Goal: Information Seeking & Learning: Learn about a topic

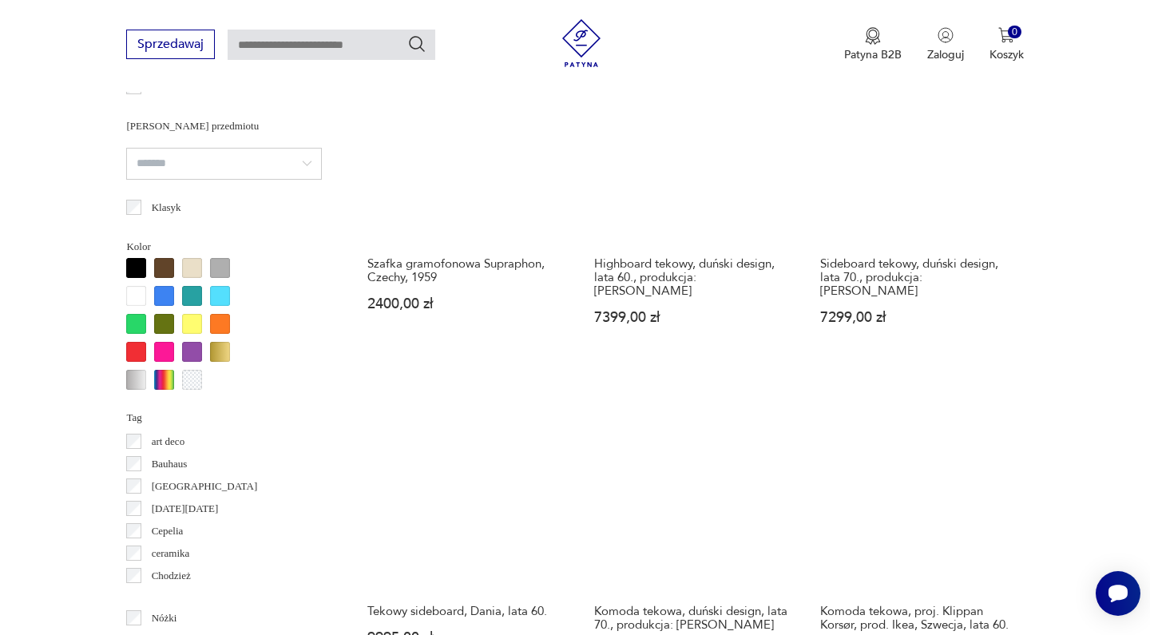
scroll to position [1545, 0]
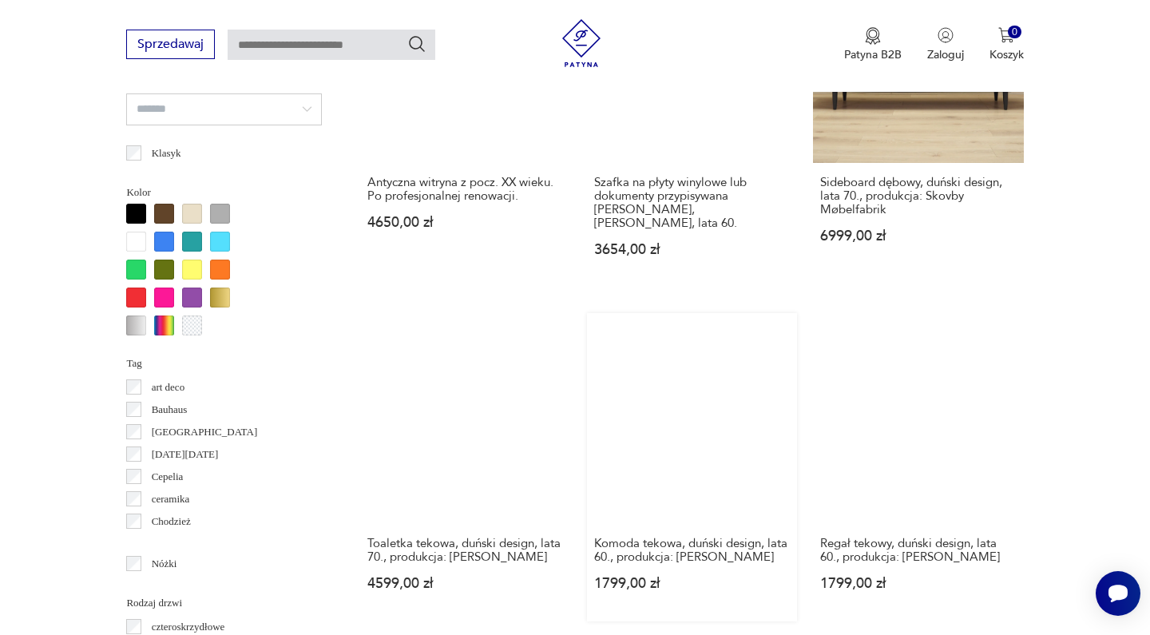
scroll to position [1442, 0]
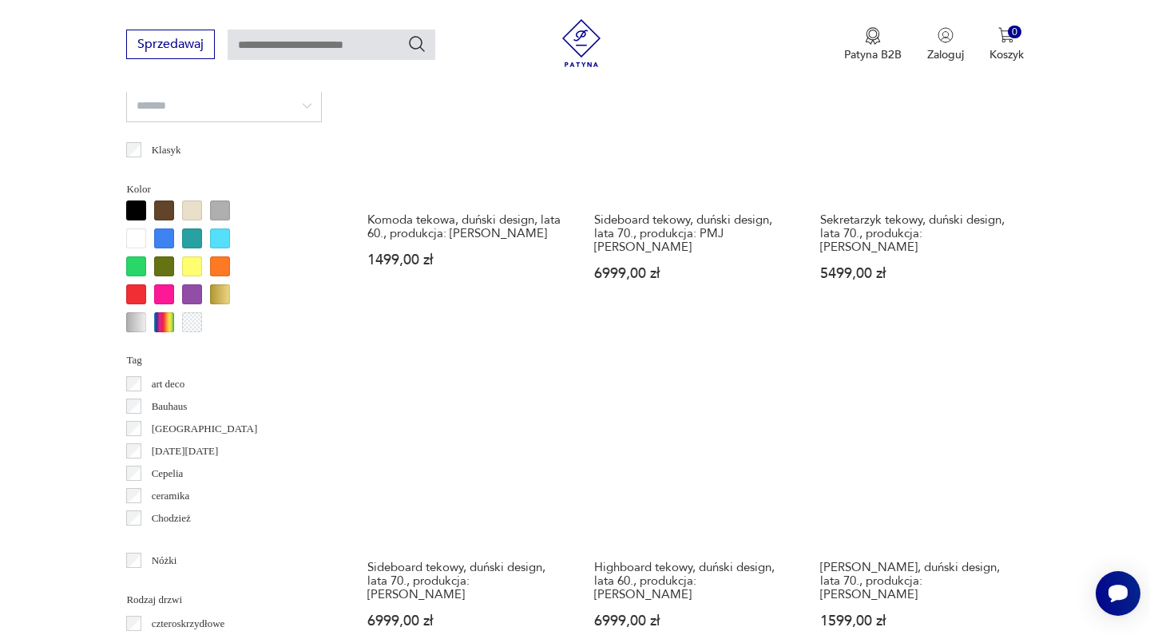
scroll to position [1537, 0]
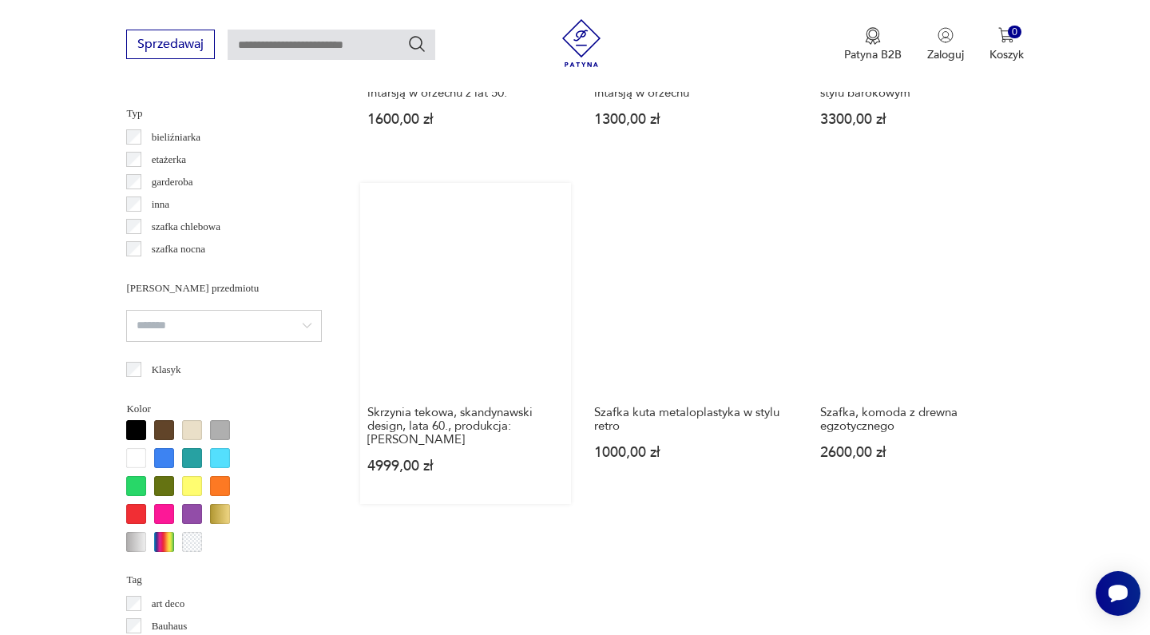
scroll to position [1441, 0]
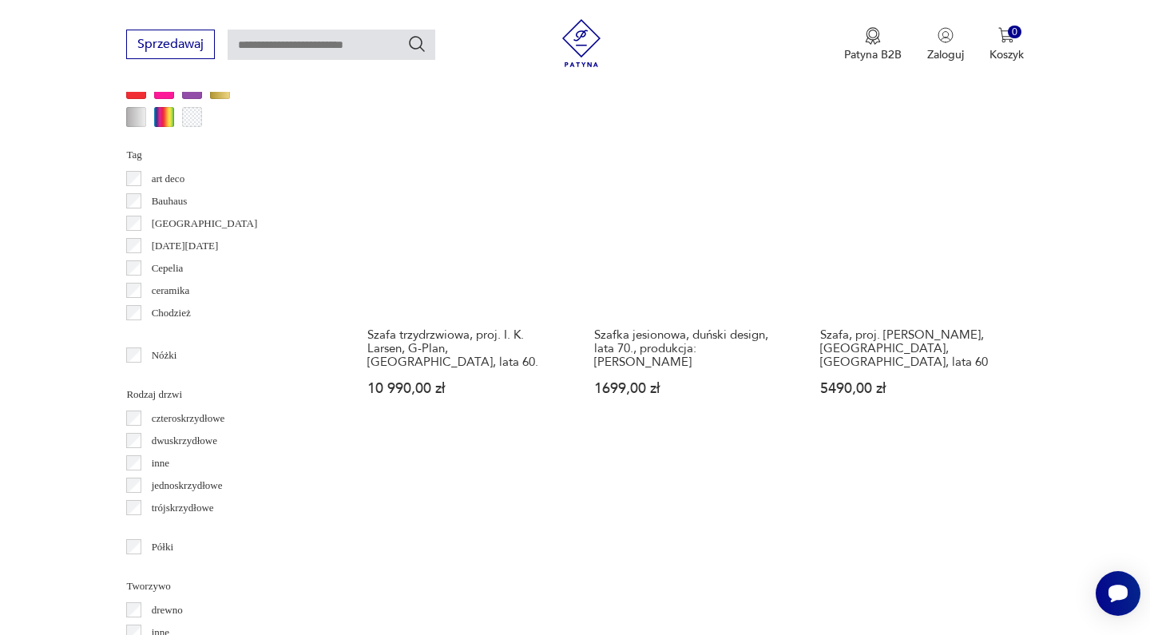
scroll to position [1643, 0]
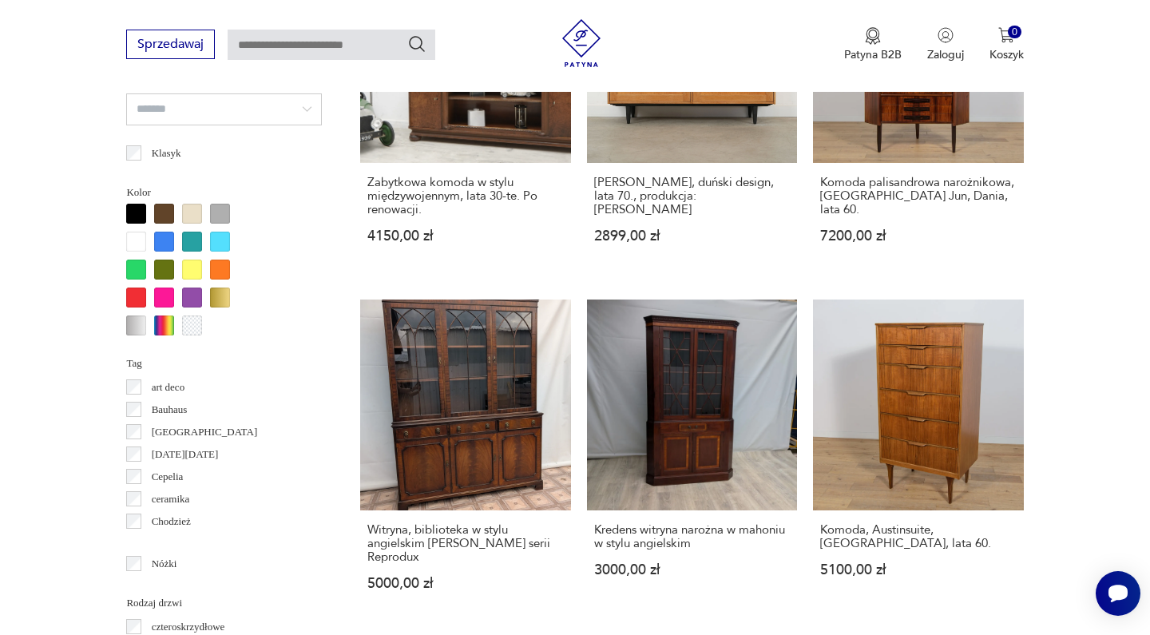
scroll to position [1478, 0]
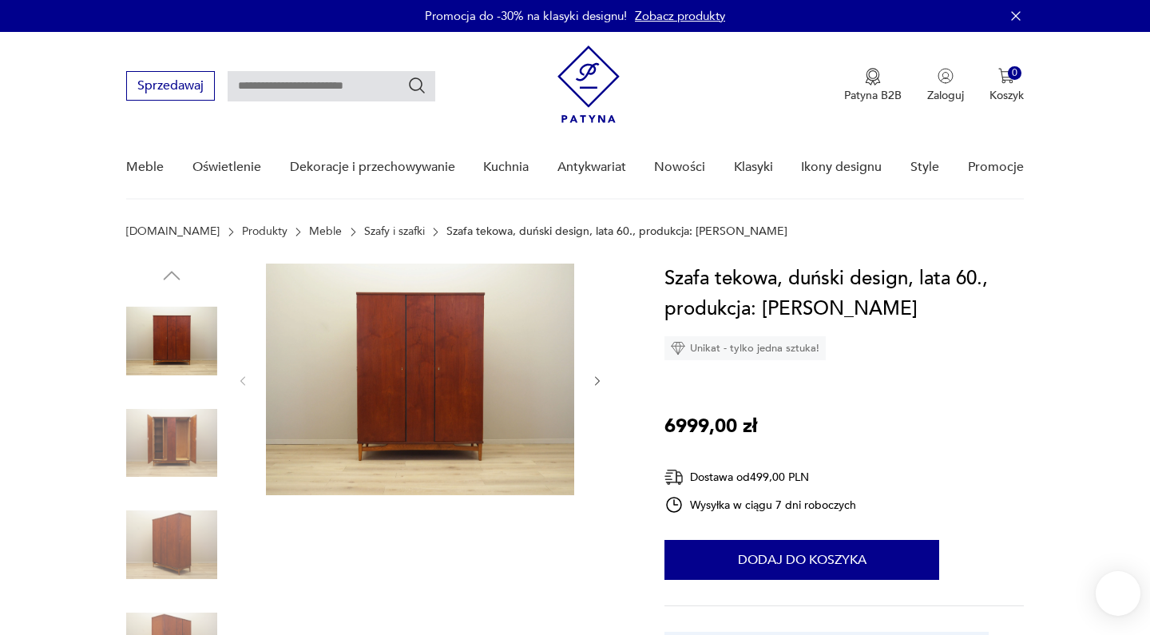
click at [178, 439] on img at bounding box center [171, 443] width 91 height 91
click at [179, 439] on img at bounding box center [171, 443] width 91 height 91
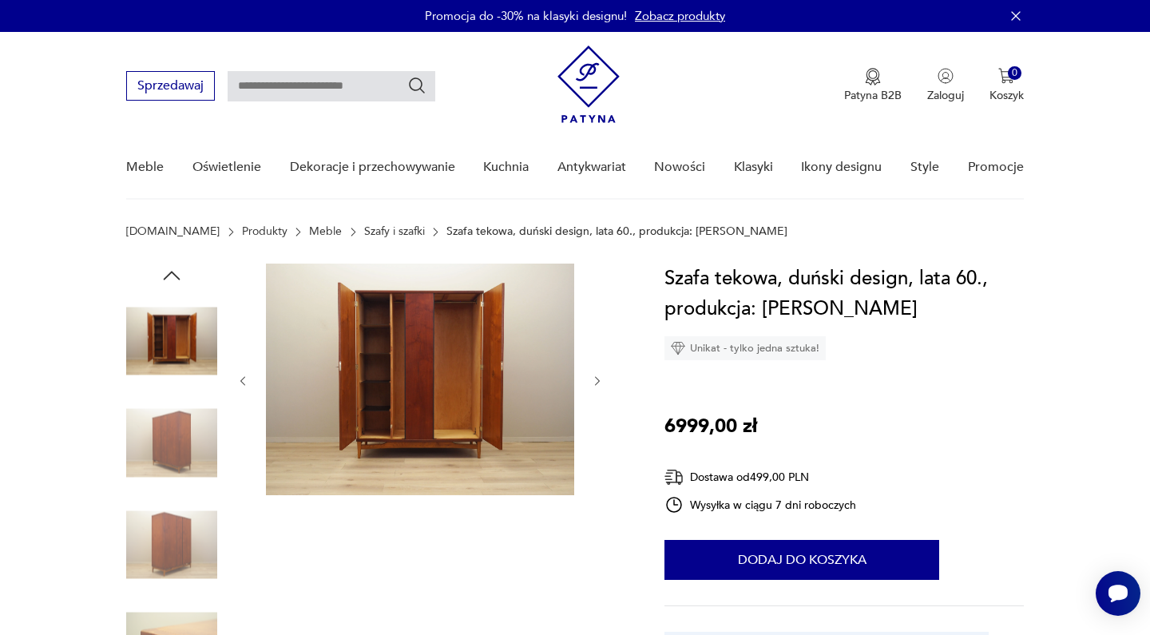
click at [175, 530] on img at bounding box center [171, 544] width 91 height 91
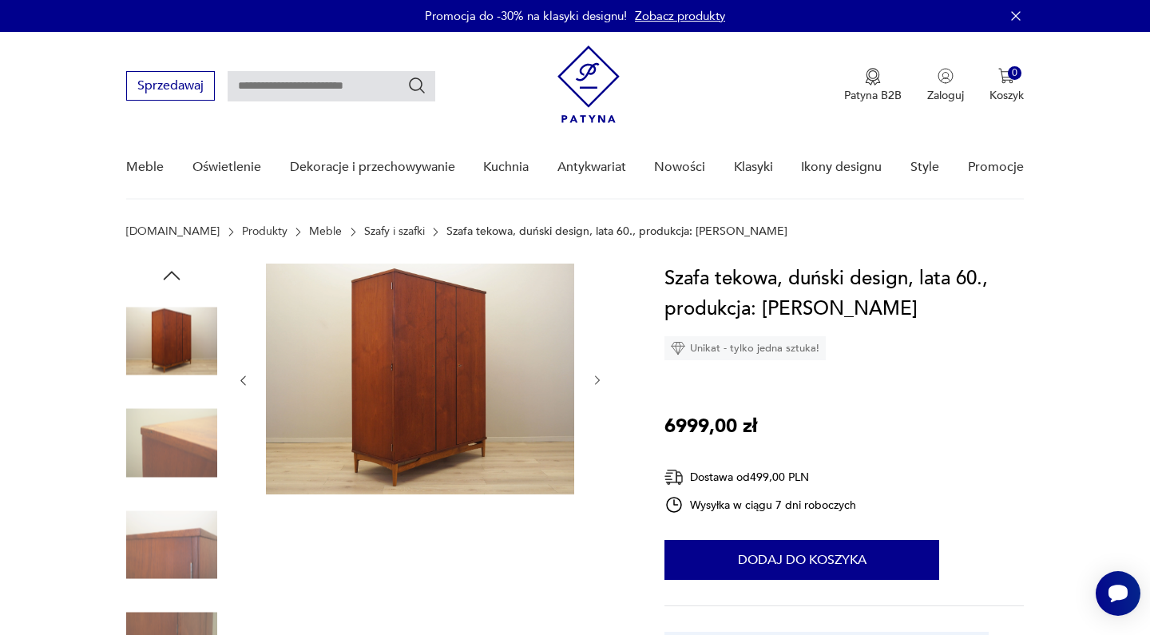
click at [178, 563] on img at bounding box center [171, 544] width 91 height 91
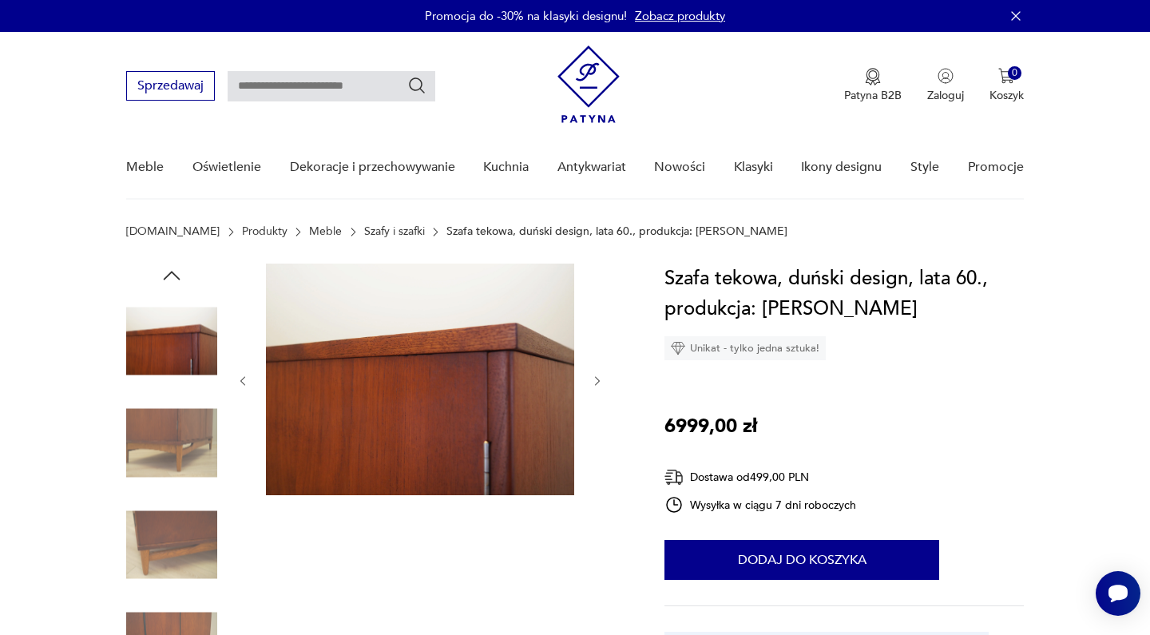
scroll to position [121, 0]
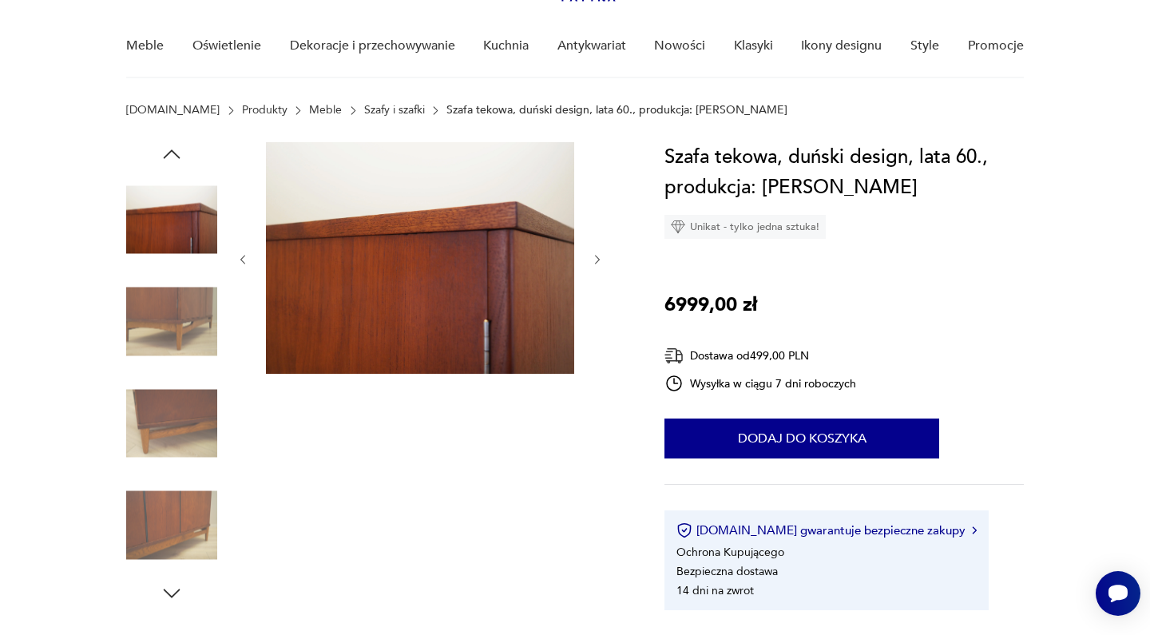
click at [196, 496] on img at bounding box center [171, 525] width 91 height 91
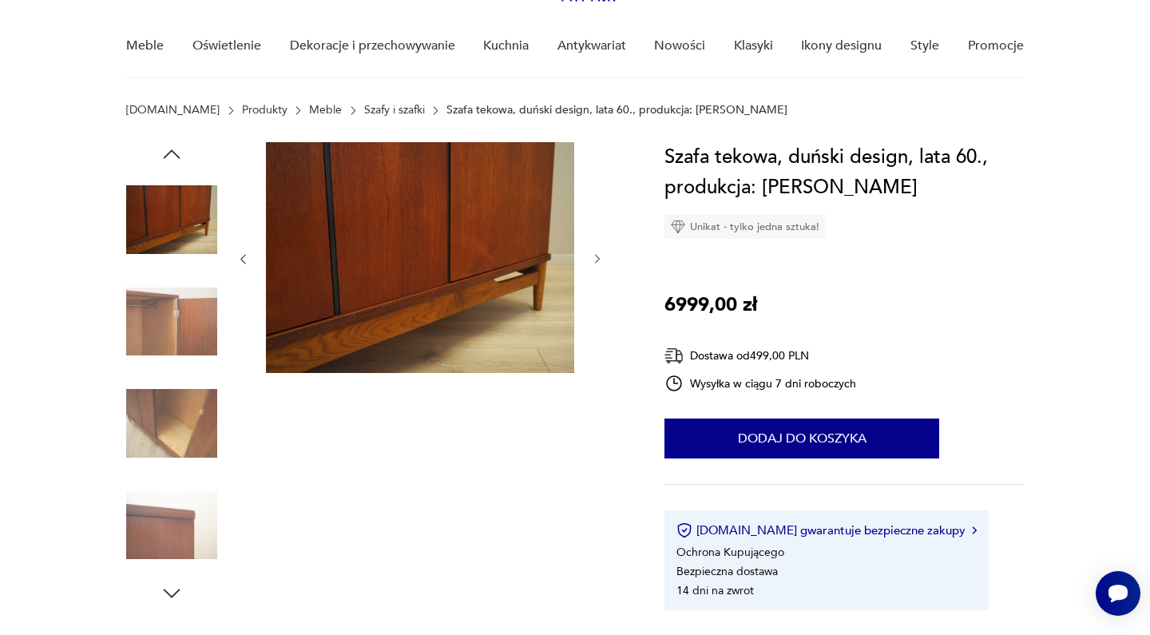
click at [156, 522] on img at bounding box center [171, 525] width 91 height 91
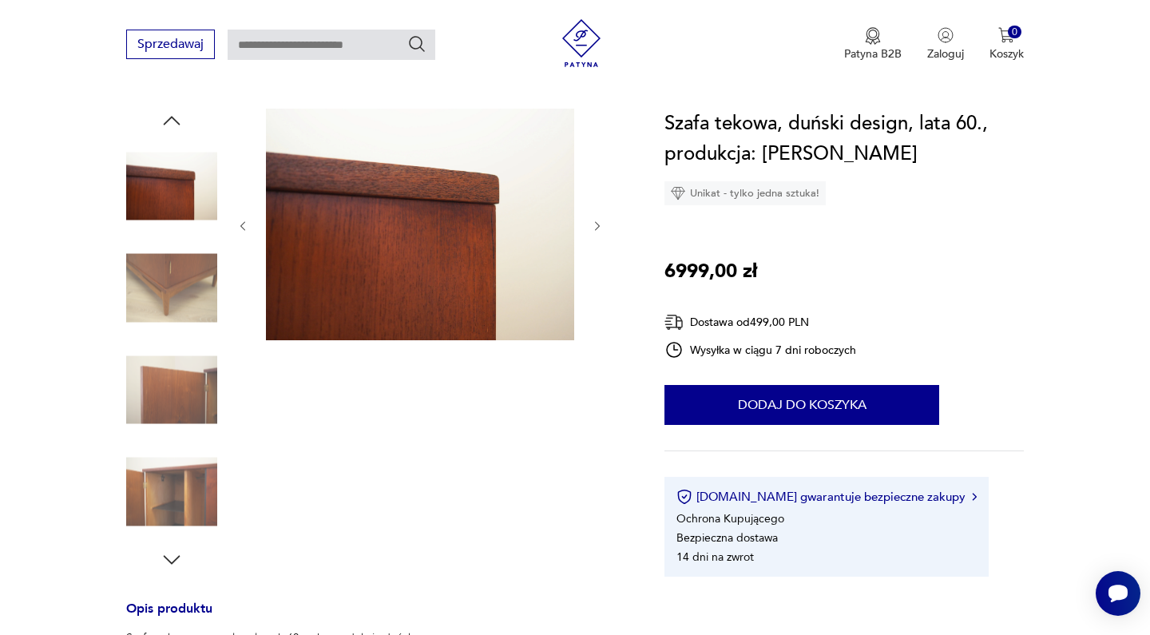
scroll to position [158, 0]
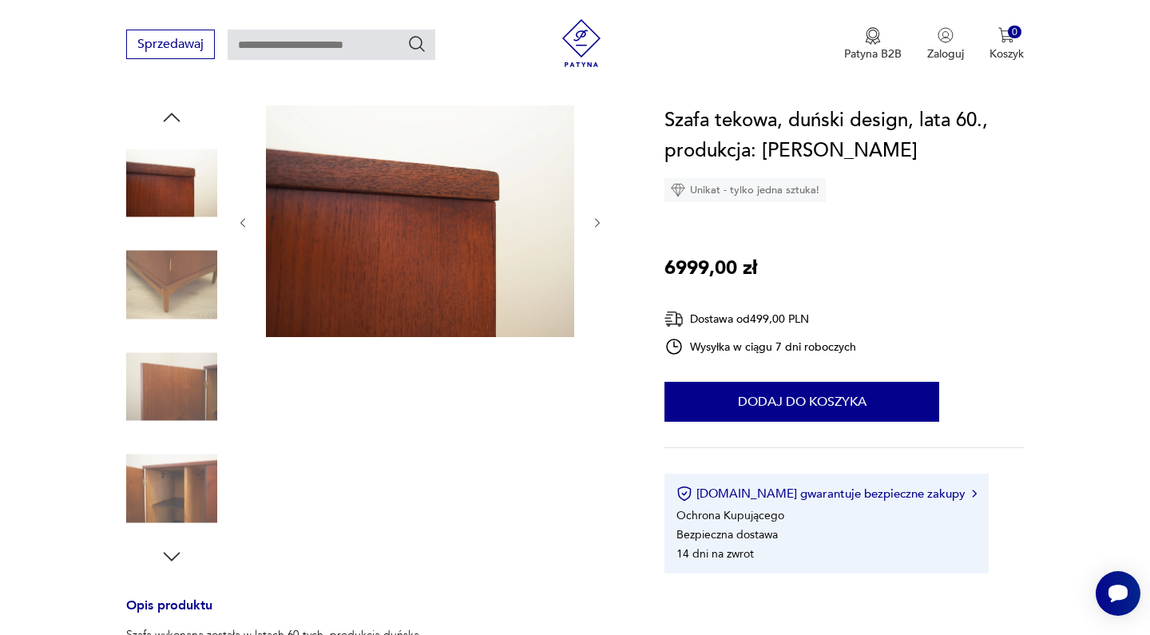
click at [177, 510] on img at bounding box center [171, 488] width 91 height 91
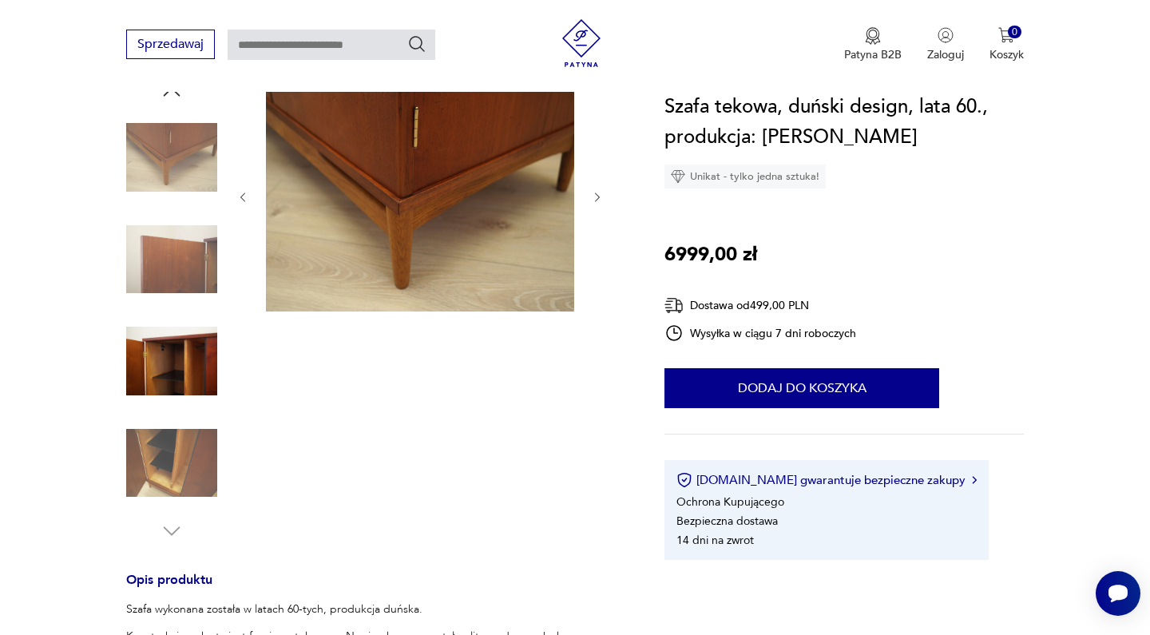
scroll to position [205, 0]
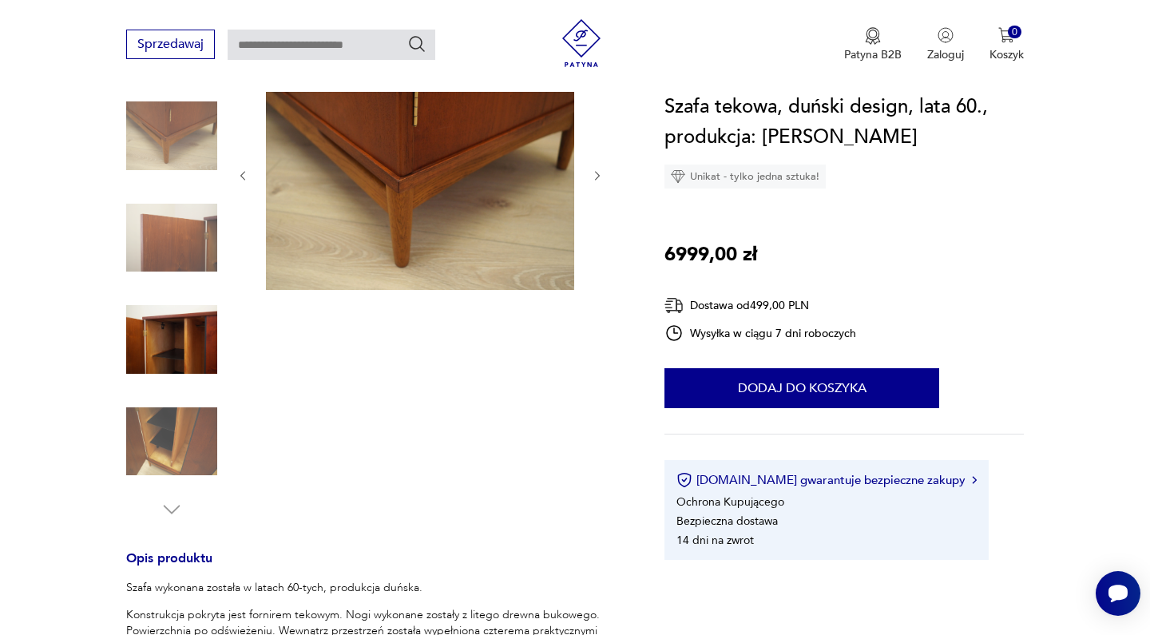
click at [177, 402] on img at bounding box center [171, 441] width 91 height 91
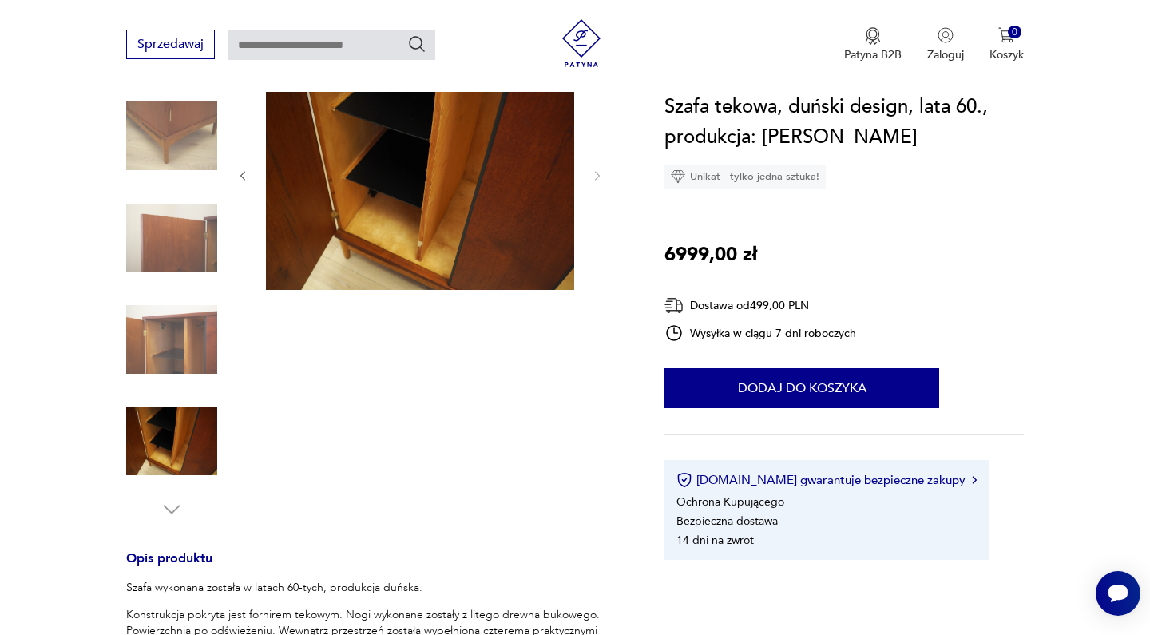
click at [172, 495] on div at bounding box center [171, 289] width 91 height 463
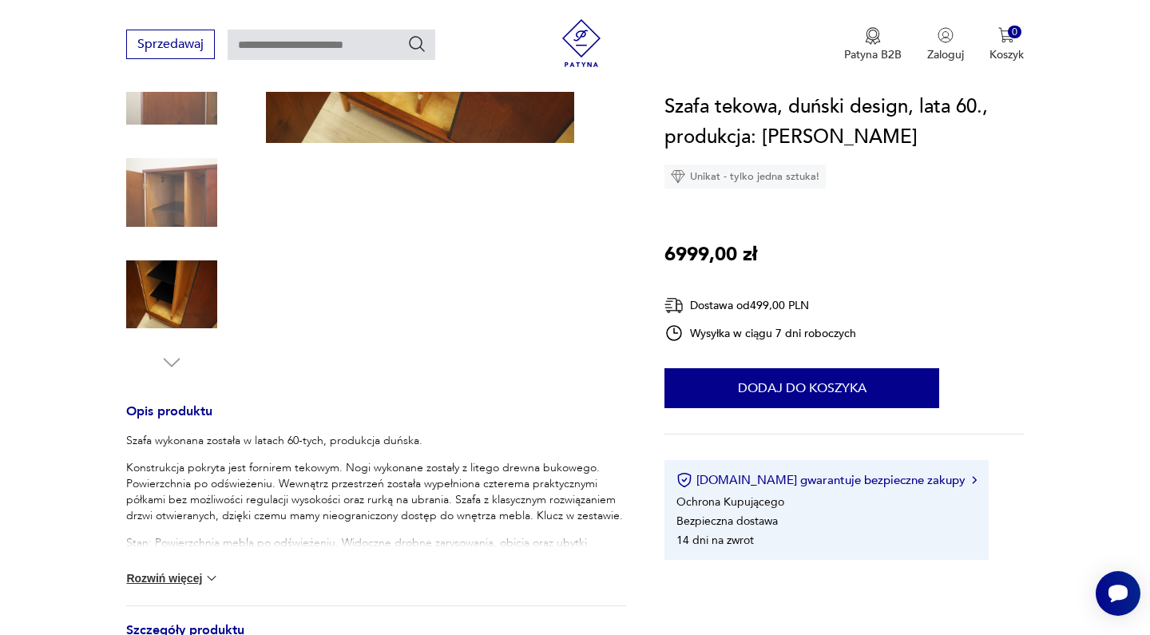
scroll to position [437, 0]
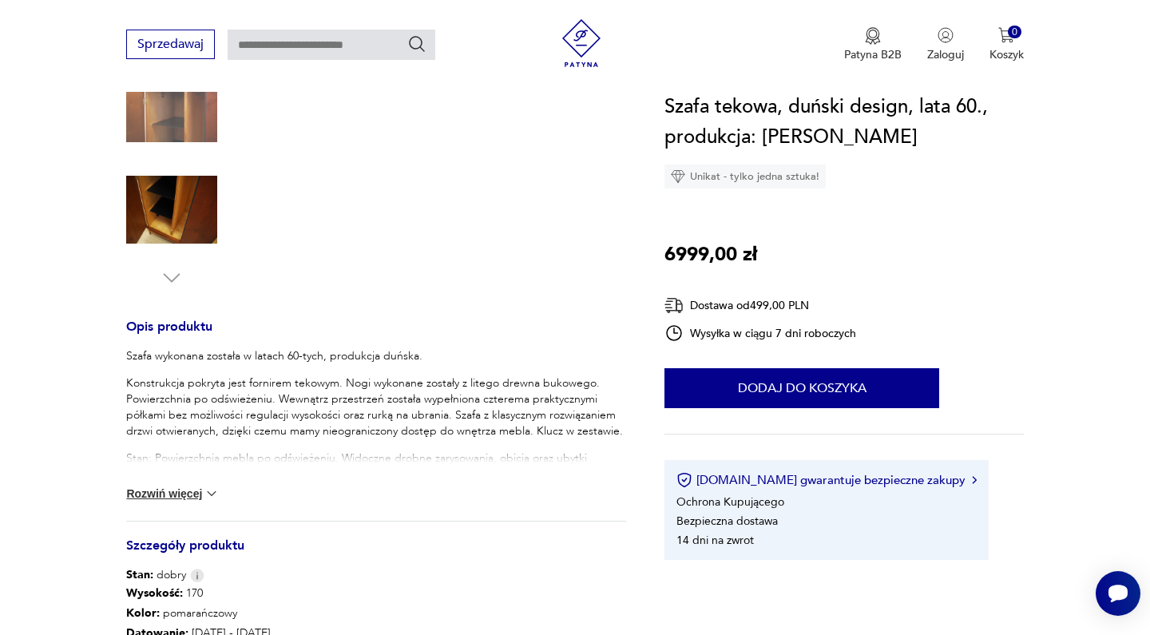
click at [187, 490] on button "Rozwiń więcej" at bounding box center [172, 494] width 93 height 16
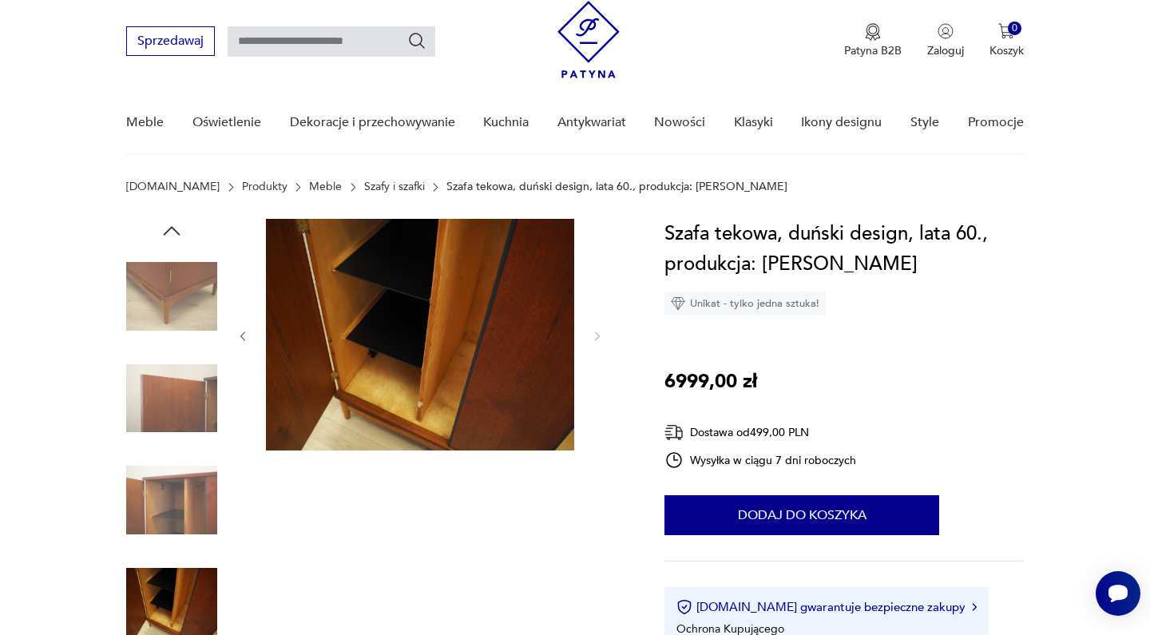
scroll to position [48, 0]
